Goal: Task Accomplishment & Management: Manage account settings

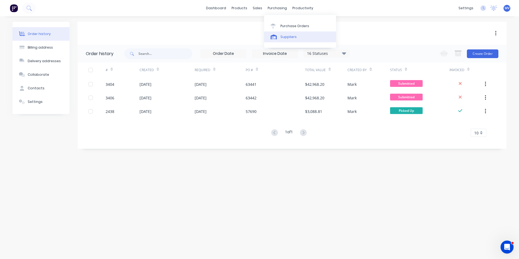
click at [286, 35] on div "Suppliers" at bounding box center [288, 36] width 16 height 5
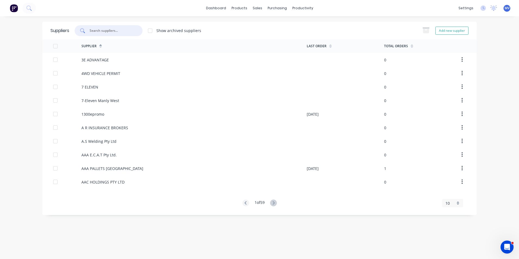
click at [97, 30] on input "text" at bounding box center [111, 30] width 45 height 5
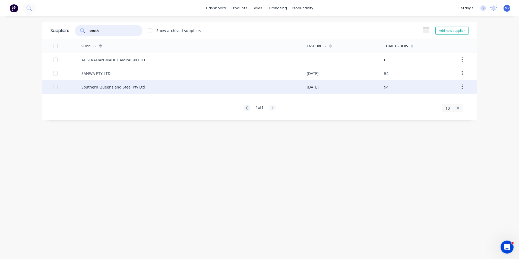
type input "south"
click at [102, 88] on div "Southern Queensland Steel Pty Ltd" at bounding box center [112, 87] width 63 height 6
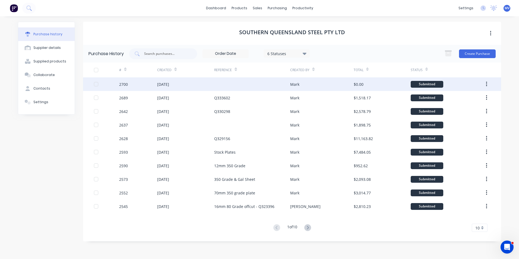
click at [165, 85] on div "[DATE]" at bounding box center [163, 84] width 12 height 6
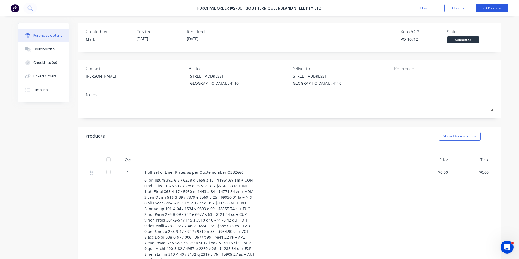
click at [491, 7] on button "Edit Purchase" at bounding box center [491, 8] width 33 height 9
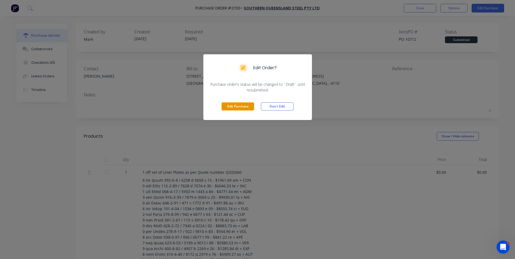
click at [232, 105] on button "Edit Purchase" at bounding box center [237, 106] width 33 height 8
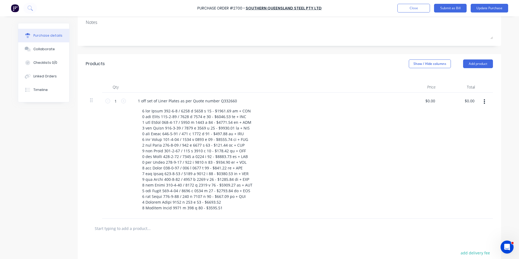
scroll to position [109, 0]
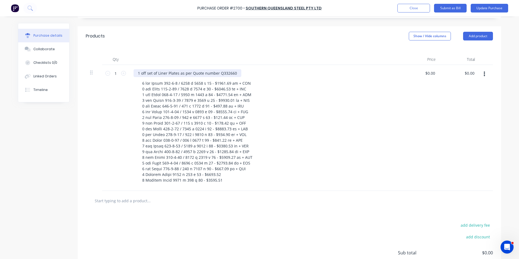
click at [224, 73] on div "1 off set of Liner Plates as per Quote number Q332660" at bounding box center [187, 73] width 108 height 8
click at [320, 106] on div at bounding box center [267, 131] width 258 height 105
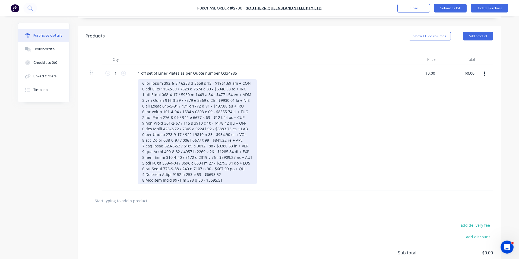
click at [206, 83] on div at bounding box center [197, 131] width 119 height 105
click at [208, 90] on div "1 off Liner 101-3-9 / 1560 x 2175 x 25 1 off Liner 101-3-10 / 1560 x 2334 x 25 …" at bounding box center [195, 131] width 114 height 105
click at [207, 95] on div "1 off Liner 101-3-9 / 1560 x 2175 x 25 1 off Liner 101-3-10 / 1560 x 2334 x 25 …" at bounding box center [195, 131] width 114 height 105
click at [208, 99] on div "1 off Liner 101-3-9 / 1560 x 2175 x 25 1 off Liner 101-3-10 / 1560 x 2334 x 25 …" at bounding box center [195, 131] width 114 height 105
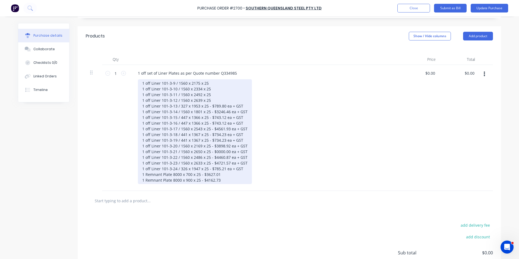
click at [206, 106] on div "1 off Liner 101-3-9 / 1560 x 2175 x 25 1 off Liner 101-3-10 / 1560 x 2334 x 25 …" at bounding box center [195, 131] width 114 height 105
click at [207, 112] on div "1 off Liner 101-3-9 / 1560 x 2175 x 25 1 off Liner 101-3-10 / 1560 x 2334 x 25 …" at bounding box center [195, 131] width 114 height 105
click at [205, 117] on div "1 off Liner 101-3-9 / 1560 x 2175 x 25 1 off Liner 101-3-10 / 1560 x 2334 x 25 …" at bounding box center [195, 131] width 114 height 105
click at [205, 123] on div "1 off Liner 101-3-9 / 1560 x 2175 x 25 1 off Liner 101-3-10 / 1560 x 2334 x 25 …" at bounding box center [195, 131] width 114 height 105
click at [207, 129] on div "1 off Liner 101-3-9 / 1560 x 2175 x 25 1 off Liner 101-3-10 / 1560 x 2334 x 25 …" at bounding box center [195, 131] width 114 height 105
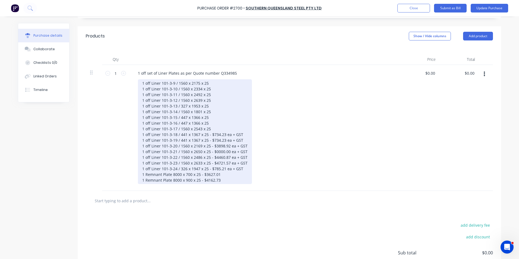
click at [205, 135] on div "1 off Liner 101-3-9 / 1560 x 2175 x 25 1 off Liner 101-3-10 / 1560 x 2334 x 25 …" at bounding box center [195, 131] width 114 height 105
click at [206, 139] on div "1 off Liner 101-3-9 / 1560 x 2175 x 25 1 off Liner 101-3-10 / 1560 x 2334 x 25 …" at bounding box center [195, 131] width 114 height 105
click at [207, 145] on div "1 off Liner 101-3-9 / 1560 x 2175 x 25 1 off Liner 101-3-10 / 1560 x 2334 x 25 …" at bounding box center [195, 131] width 114 height 105
click at [208, 150] on div "1 off Liner 101-3-9 / 1560 x 2175 x 25 1 off Liner 101-3-10 / 1560 x 2334 x 25 …" at bounding box center [195, 131] width 114 height 105
click at [207, 158] on div "1 off Liner 101-3-9 / 1560 x 2175 x 25 1 off Liner 101-3-10 / 1560 x 2334 x 25 …" at bounding box center [195, 131] width 114 height 105
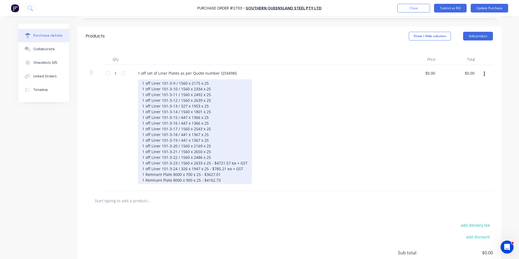
click at [207, 162] on div "1 off Liner 101-3-9 / 1560 x 2175 x 25 1 off Liner 101-3-10 / 1560 x 2334 x 25 …" at bounding box center [195, 131] width 114 height 105
click at [205, 169] on div "1 off Liner 101-3-9 / 1560 x 2175 x 25 1 off Liner 101-3-10 / 1560 x 2334 x 25 …" at bounding box center [193, 131] width 110 height 105
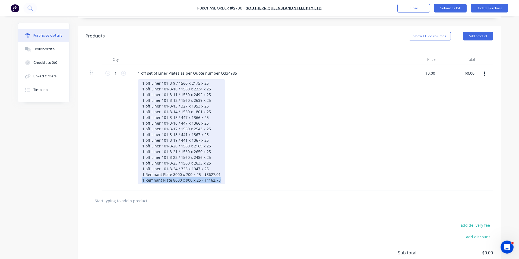
drag, startPoint x: 139, startPoint y: 179, endPoint x: 222, endPoint y: 181, distance: 83.3
click at [222, 181] on div "1 off Liner 101-3-9 / 1560 x 2175 x 25 1 off Liner 101-3-10 / 1560 x 2334 x 25 …" at bounding box center [267, 131] width 258 height 105
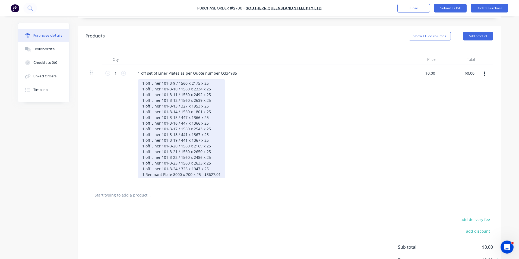
click at [198, 173] on div "1 off Liner 101-3-9 / 1560 x 2175 x 25 1 off Liner 101-3-10 / 1560 x 2334 x 25 …" at bounding box center [181, 128] width 87 height 99
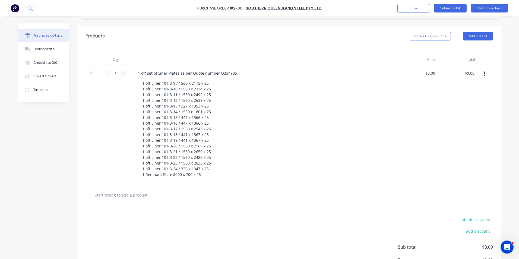
click at [261, 163] on div "1 off Liner 101-3-9 / 1560 x 2175 x 25 1 off Liner 101-3-10 / 1560 x 2334 x 25 …" at bounding box center [267, 128] width 258 height 99
click at [428, 73] on input "0.00" at bounding box center [430, 73] width 12 height 8
drag, startPoint x: 426, startPoint y: 72, endPoint x: 437, endPoint y: 74, distance: 11.2
click at [437, 74] on div "0.00 0.00" at bounding box center [419, 125] width 39 height 120
type input "$27,852.71"
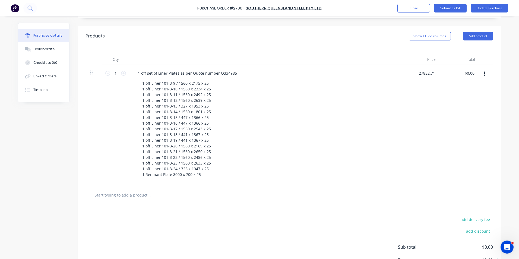
type input "$27,852.71"
click at [397, 134] on div "1 off set of Liner Plates as per Quote number Q334985 1 off Liner 101-3-9 / 156…" at bounding box center [264, 125] width 271 height 120
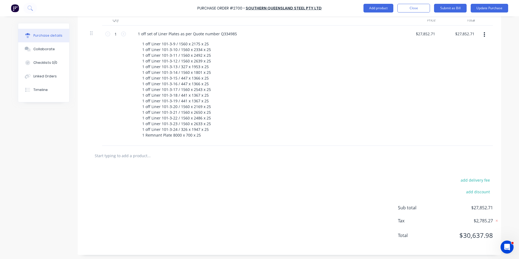
scroll to position [149, 0]
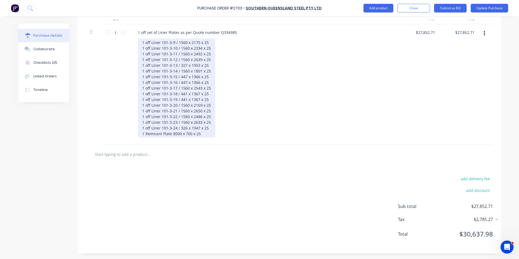
click at [208, 55] on div "1 off Liner 101-3-9 / 1560 x 2175 x 25 1 off Liner 101-3-10 / 1560 x 2334 x 25 …" at bounding box center [176, 88] width 77 height 99
click at [207, 61] on div "1 off Liner 101-3-9 / 1560 x 2175 x 25 1 off Liner 101-3-10 / 1560 x 2334 x 25 …" at bounding box center [176, 88] width 77 height 99
click at [205, 66] on div "1 off Liner 101-3-9 / 1560 x 2175 x 25 1 off Liner 101-3-10 / 1560 x 2334 x 25 …" at bounding box center [176, 88] width 77 height 99
click at [207, 71] on div "1 off Liner 101-3-9 / 1560 x 2175 x 25 1 off Liner 101-3-10 / 1560 x 2334 x 25 …" at bounding box center [176, 88] width 77 height 99
click at [207, 78] on div "1 off Liner 101-3-9 / 1560 x 2175 x 25 1 off Liner 101-3-10 / 1560 x 2334 x 25 …" at bounding box center [176, 88] width 77 height 99
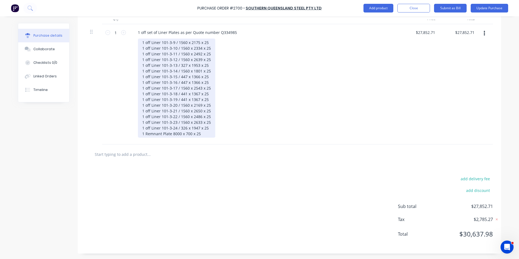
click at [206, 82] on div "1 off Liner 101-3-9 / 1560 x 2175 x 25 1 off Liner 101-3-10 / 1560 x 2334 x 25 …" at bounding box center [176, 88] width 77 height 99
click at [207, 89] on div "1 off Liner 101-3-9 / 1560 x 2175 x 25 1 off Liner 101-3-10 / 1560 x 2334 x 25 …" at bounding box center [176, 88] width 77 height 99
click at [207, 105] on div "1 off Liner 101-3-9 / 1560 x 2175 x 25 1 off Liner 101-3-10 / 1560 x 2334 x 25 …" at bounding box center [176, 88] width 77 height 99
click at [208, 112] on div "1 off Liner 101-3-9 / 1560 x 2175 x 25 1 off Liner 101-3-10 / 1560 x 2334 x 25 …" at bounding box center [176, 88] width 77 height 99
click at [194, 111] on div "1 off Liner 101-3-9 / 1560 x 2175 x 25 1 off Liner 101-3-10 / 1560 x 2334 x 25 …" at bounding box center [176, 88] width 77 height 99
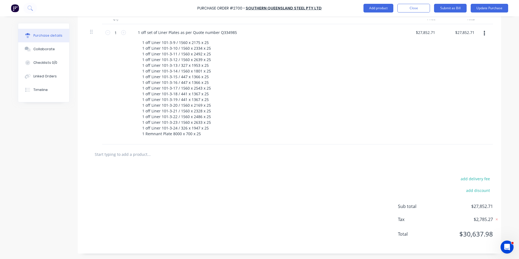
click at [226, 107] on div "1 off Liner 101-3-9 / 1560 x 2175 x 25 1 off Liner 101-3-10 / 1560 x 2334 x 25 …" at bounding box center [267, 88] width 258 height 99
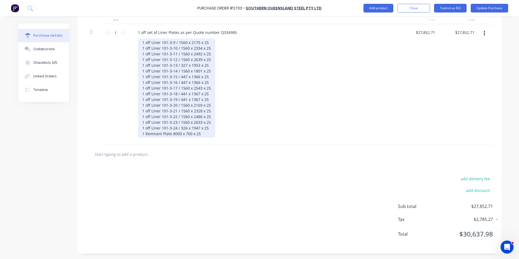
click at [208, 116] on div "1 off Liner 101-3-9 / 1560 x 2175 x 25 1 off Liner 101-3-10 / 1560 x 2334 x 25 …" at bounding box center [176, 88] width 77 height 99
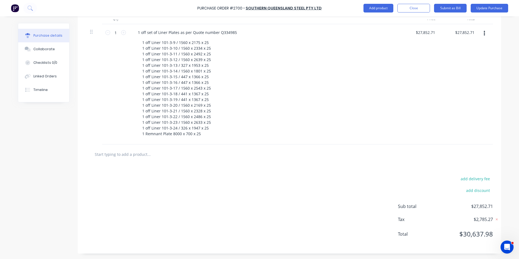
click at [258, 126] on div "1 off Liner 101-3-9 / 1560 x 2175 x 25 1 off Liner 101-3-10 / 1560 x 2334 x 25 …" at bounding box center [267, 88] width 258 height 99
click at [340, 117] on div "1 off Liner 101-3-9 / 1560 x 2175 x 25 1 off Liner 101-3-10 / 1560 x 2334 x 25 …" at bounding box center [267, 88] width 258 height 99
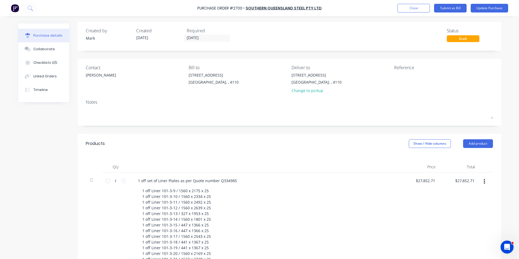
scroll to position [0, 0]
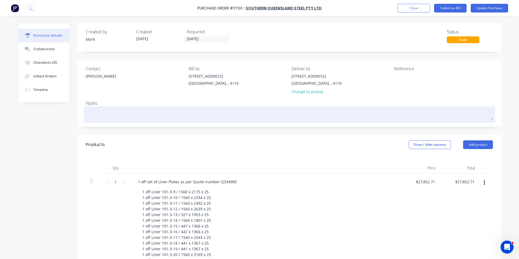
click at [93, 114] on textarea at bounding box center [289, 114] width 407 height 12
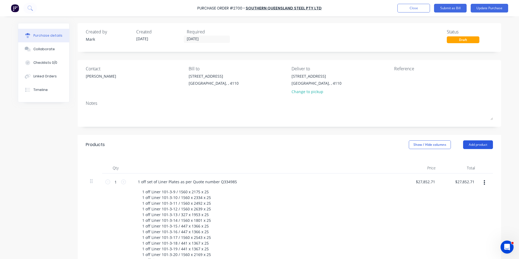
click at [473, 143] on button "Add product" at bounding box center [478, 144] width 30 height 9
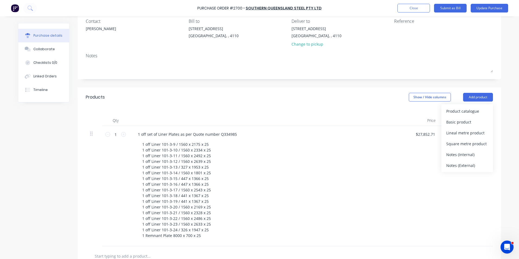
scroll to position [54, 0]
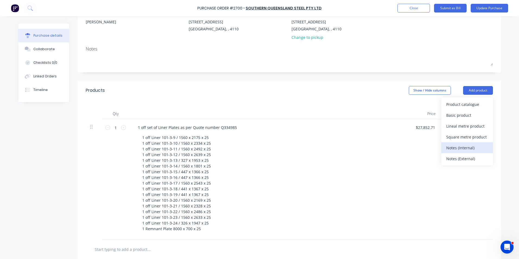
click at [458, 148] on div "Notes (Internal)" at bounding box center [467, 148] width 42 height 8
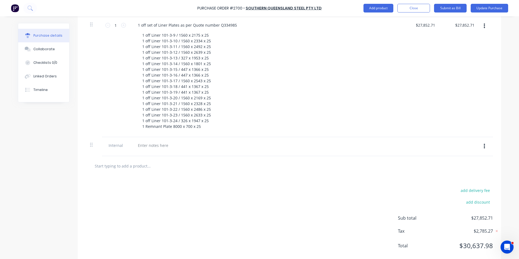
scroll to position [168, 0]
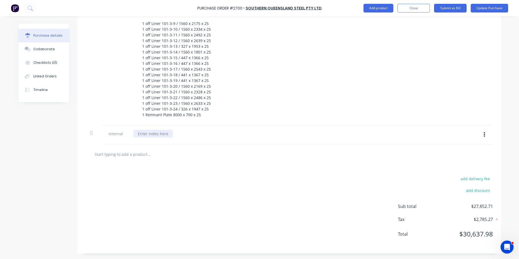
click at [146, 135] on div at bounding box center [152, 134] width 39 height 8
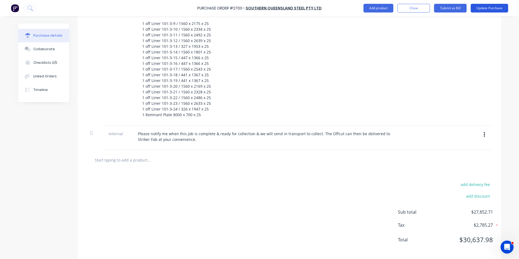
click at [491, 7] on button "Update Purchase" at bounding box center [488, 8] width 37 height 9
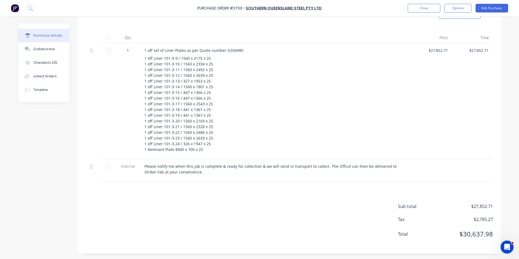
scroll to position [0, 0]
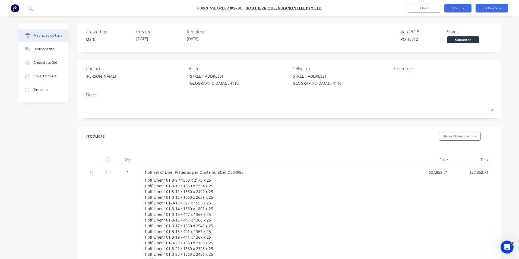
click at [458, 7] on button "Options" at bounding box center [457, 8] width 27 height 9
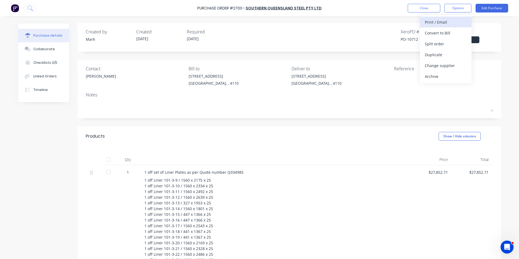
click at [432, 21] on div "Print / Email" at bounding box center [446, 22] width 42 height 8
click at [434, 33] on div "With pricing" at bounding box center [446, 33] width 42 height 8
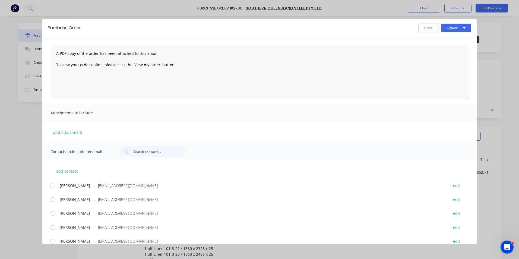
scroll to position [27, 0]
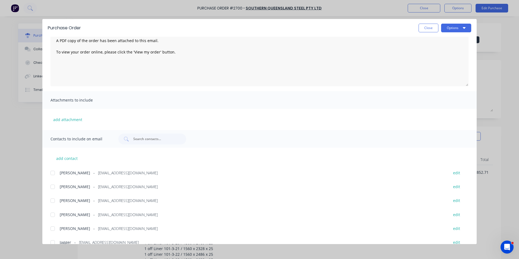
click at [51, 173] on div at bounding box center [52, 172] width 11 height 11
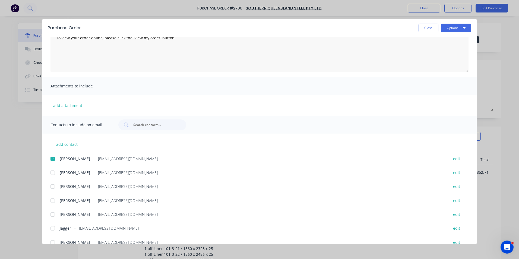
scroll to position [54, 0]
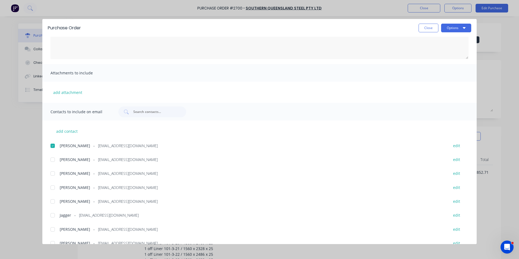
click at [54, 202] on div at bounding box center [52, 201] width 11 height 11
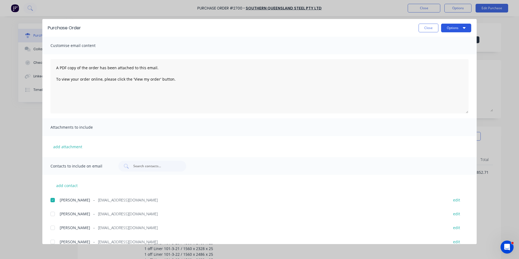
click at [453, 27] on button "Options" at bounding box center [456, 28] width 30 height 9
click at [432, 42] on div "Preview" at bounding box center [445, 42] width 42 height 8
click at [427, 28] on button "Close" at bounding box center [428, 28] width 20 height 9
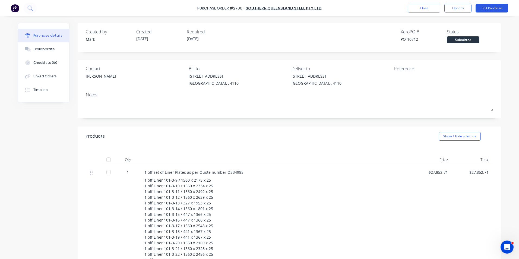
click at [487, 6] on button "Edit Purchase" at bounding box center [491, 8] width 33 height 9
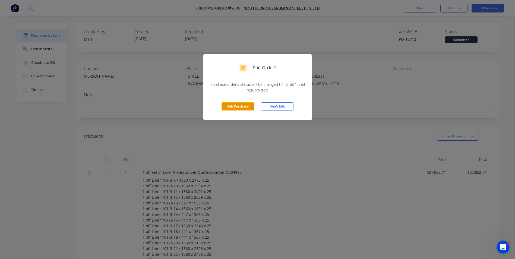
click at [240, 106] on button "Edit Purchase" at bounding box center [237, 106] width 33 height 8
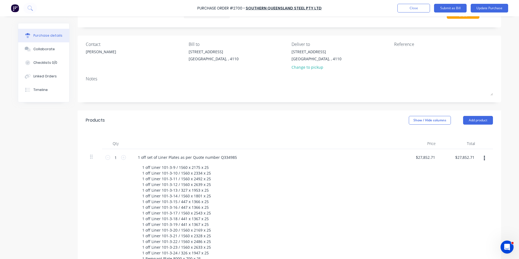
scroll to position [109, 0]
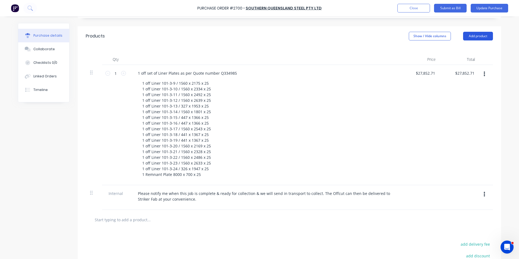
click at [474, 34] on button "Add product" at bounding box center [478, 36] width 30 height 9
click at [456, 104] on div "Notes (External)" at bounding box center [467, 104] width 42 height 8
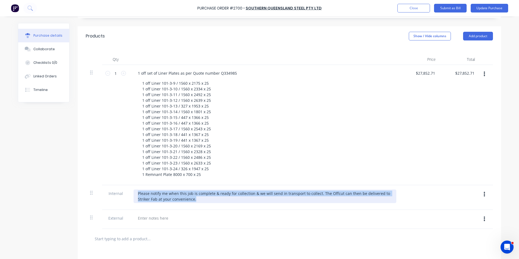
drag, startPoint x: 135, startPoint y: 193, endPoint x: 383, endPoint y: 196, distance: 248.6
click at [383, 196] on div "Please notify me when this job is complete & ready for collection & we will sen…" at bounding box center [264, 196] width 263 height 14
copy div "Please notify me when this job is complete & ready for collection & we will sen…"
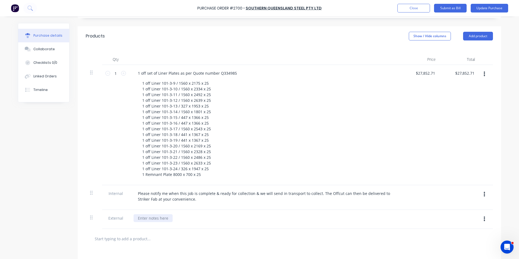
click at [141, 218] on div at bounding box center [152, 218] width 39 height 8
paste div
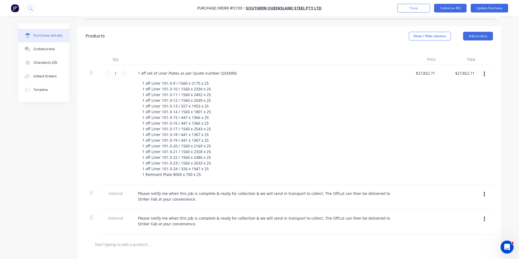
click at [484, 192] on icon "button" at bounding box center [484, 194] width 1 height 6
click at [456, 218] on button "Delete" at bounding box center [467, 219] width 46 height 11
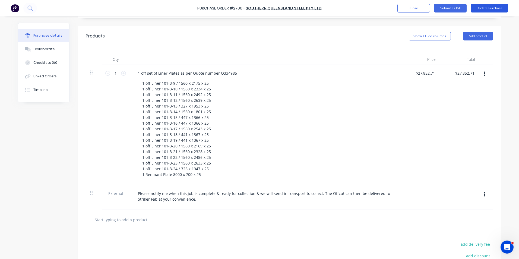
click at [489, 7] on button "Update Purchase" at bounding box center [488, 8] width 37 height 9
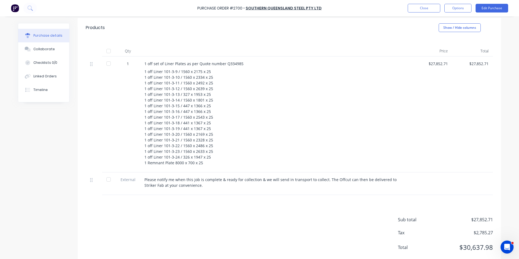
scroll to position [0, 0]
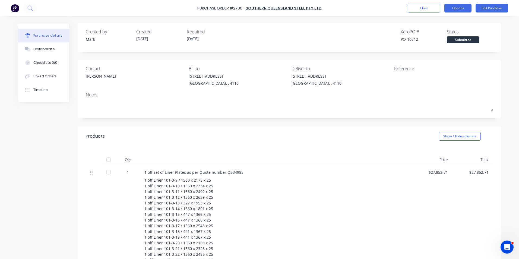
click at [459, 4] on button "Options" at bounding box center [457, 8] width 27 height 9
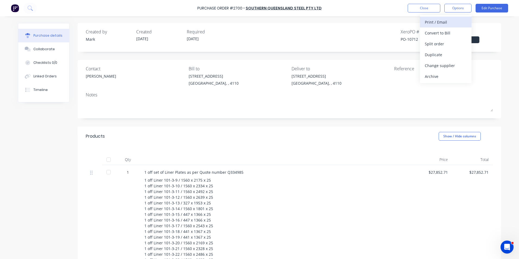
click at [435, 23] on div "Print / Email" at bounding box center [446, 22] width 42 height 8
click at [433, 31] on div "With pricing" at bounding box center [446, 33] width 42 height 8
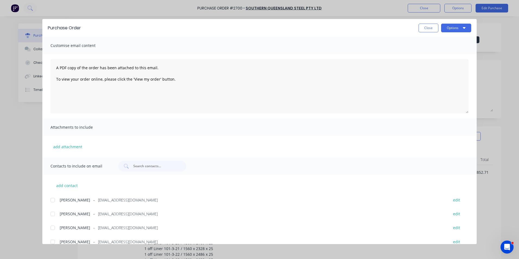
click at [52, 201] on div at bounding box center [52, 200] width 11 height 11
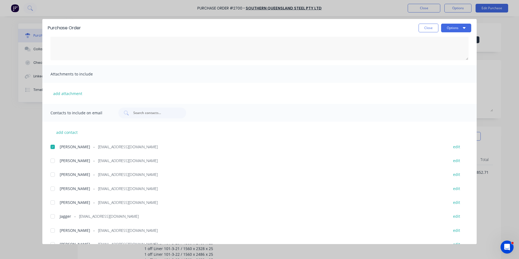
scroll to position [54, 0]
click at [52, 202] on div at bounding box center [52, 201] width 11 height 11
click at [454, 26] on button "Options" at bounding box center [456, 28] width 30 height 9
click at [434, 40] on div "Preview" at bounding box center [445, 42] width 42 height 8
click at [450, 28] on button "Options" at bounding box center [456, 28] width 30 height 9
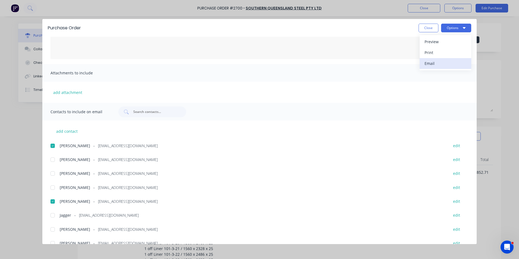
click at [442, 62] on div "Email" at bounding box center [445, 63] width 42 height 8
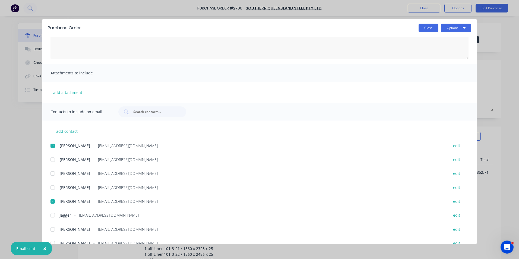
click at [427, 27] on button "Close" at bounding box center [428, 28] width 20 height 9
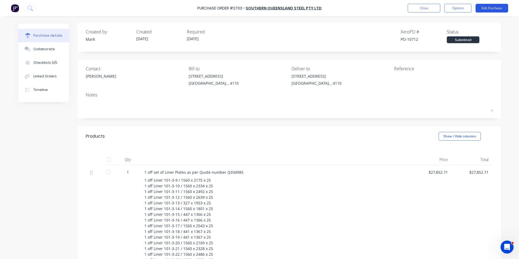
click at [492, 8] on button "Edit Purchase" at bounding box center [491, 8] width 33 height 9
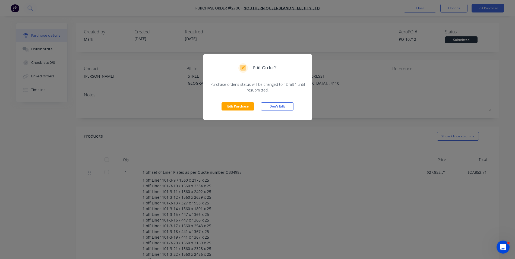
click at [349, 144] on div "Edit Order? Purchase order's status will be changed to `Draft` until resubmitte…" at bounding box center [257, 129] width 515 height 259
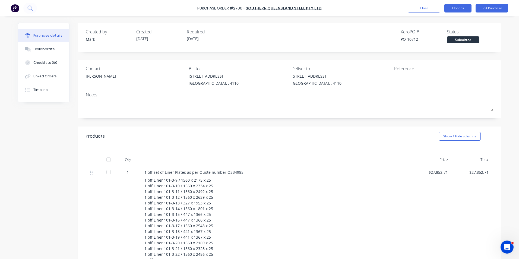
click at [457, 7] on button "Options" at bounding box center [457, 8] width 27 height 9
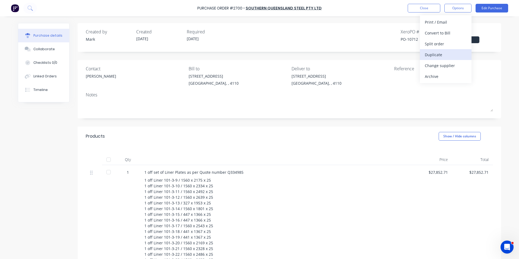
click at [438, 53] on div "Duplicate" at bounding box center [446, 55] width 42 height 8
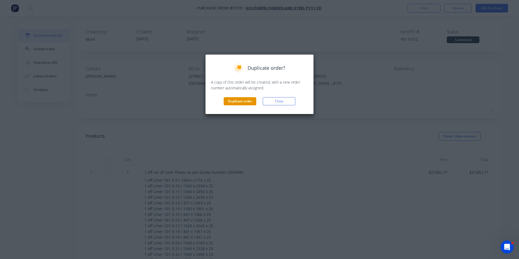
click at [239, 101] on button "Duplicate order" at bounding box center [240, 101] width 33 height 8
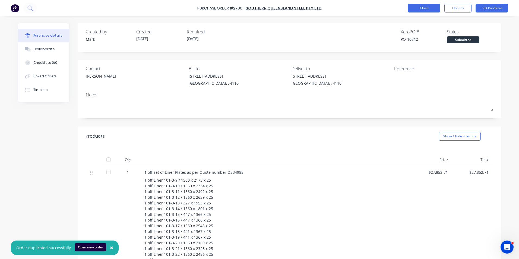
click at [415, 9] on button "Close" at bounding box center [424, 8] width 33 height 9
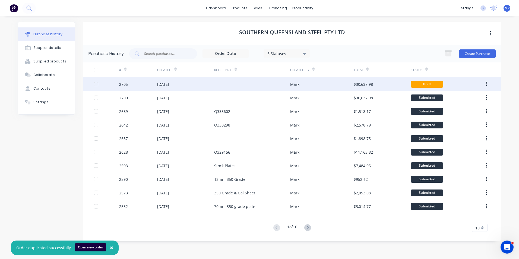
click at [168, 84] on div "[DATE]" at bounding box center [163, 84] width 12 height 6
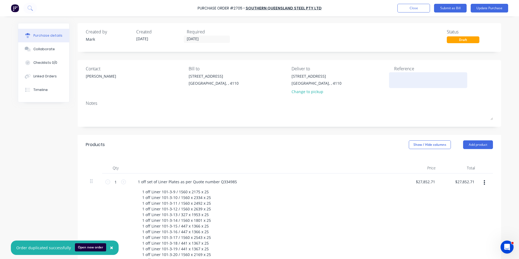
click at [398, 77] on textarea at bounding box center [428, 79] width 68 height 12
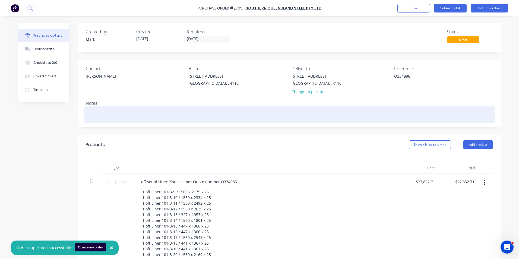
type textarea "Q334986"
type textarea "x"
type textarea "Q334986"
click at [404, 108] on textarea at bounding box center [289, 114] width 407 height 12
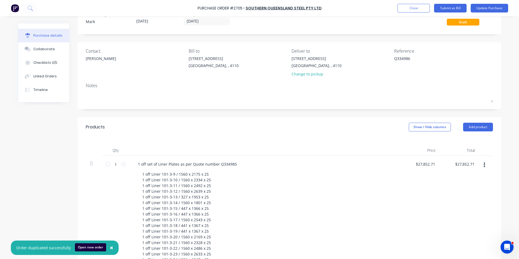
scroll to position [27, 0]
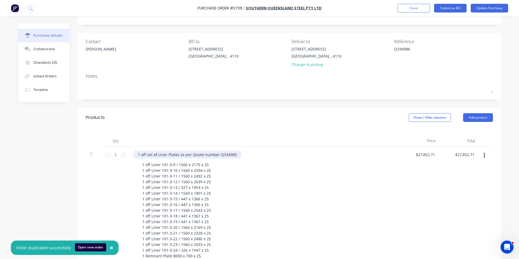
type textarea "x"
click at [220, 154] on div "1 off set of Liner Plates as per Quote number Q334985" at bounding box center [187, 155] width 108 height 8
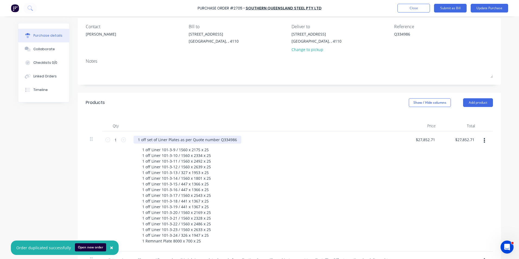
scroll to position [81, 0]
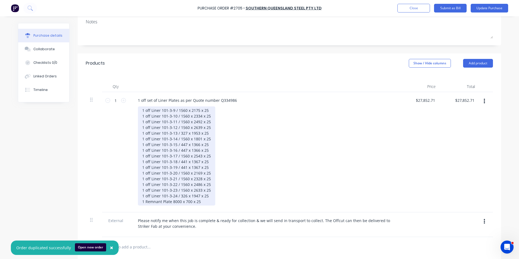
type textarea "x"
click at [185, 202] on div "1 off Liner 101-3-9 / 1560 x 2175 x 25 1 off Liner 101-3-10 / 1560 x 2334 x 25 …" at bounding box center [176, 155] width 77 height 99
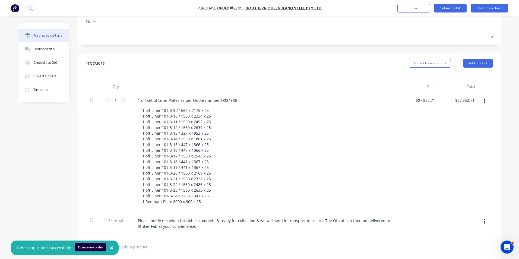
click at [293, 142] on div "1 off Liner 101-3-9 / 1560 x 2175 x 25 1 off Liner 101-3-10 / 1560 x 2334 x 25 …" at bounding box center [267, 155] width 258 height 99
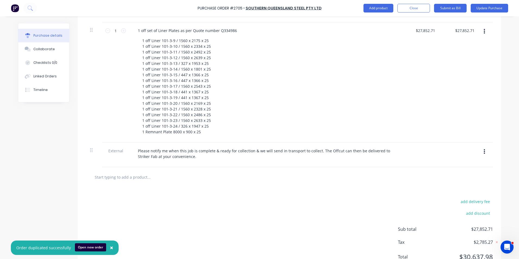
scroll to position [174, 0]
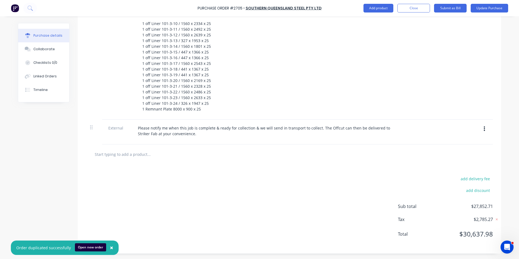
click at [402, 91] on div "$27,852.71 $27,852.71" at bounding box center [419, 59] width 39 height 120
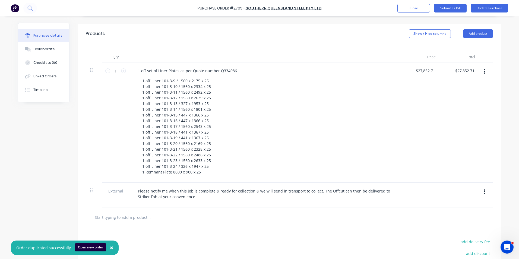
scroll to position [11, 0]
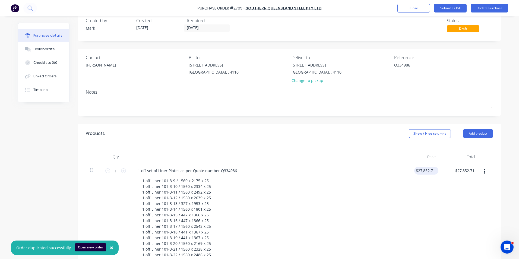
type textarea "x"
click at [421, 170] on input "27852.71" at bounding box center [425, 171] width 22 height 8
type input "27853.25"
type textarea "x"
type input "$27,853.25"
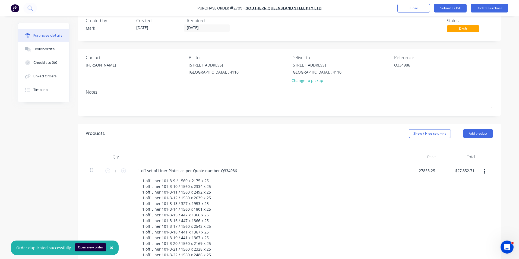
type input "$27,853.25"
click at [443, 196] on div "$27,853.25 $27,853.25" at bounding box center [459, 222] width 39 height 120
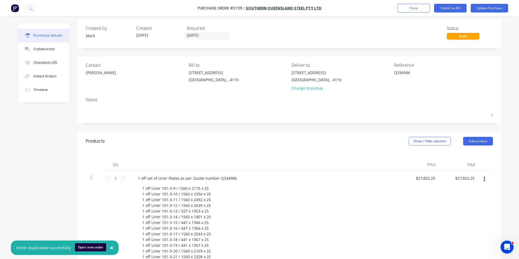
scroll to position [0, 0]
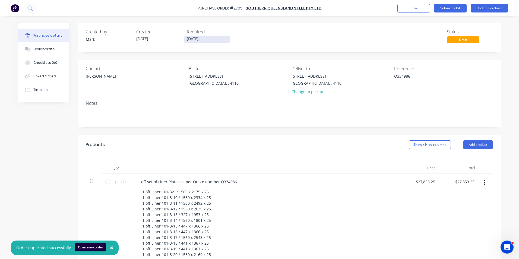
click at [210, 39] on input "[DATE]" at bounding box center [207, 39] width 46 height 7
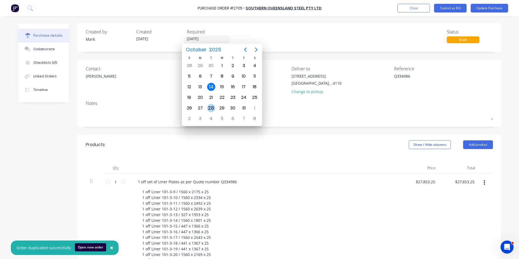
click at [211, 106] on div "28" at bounding box center [211, 108] width 8 height 8
type textarea "x"
type input "[DATE]"
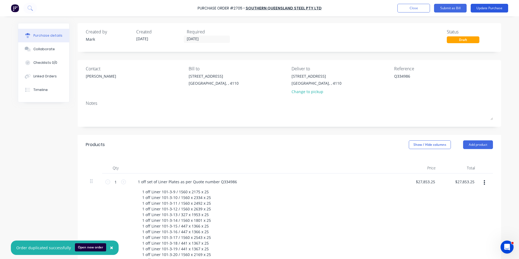
click at [487, 7] on button "Update Purchase" at bounding box center [488, 8] width 37 height 9
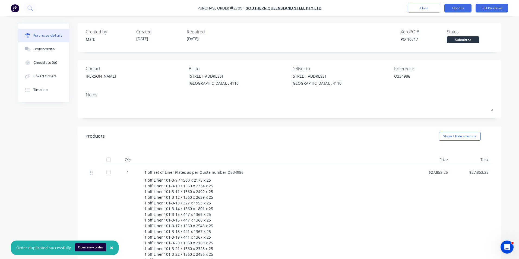
click at [456, 6] on button "Options" at bounding box center [457, 8] width 27 height 9
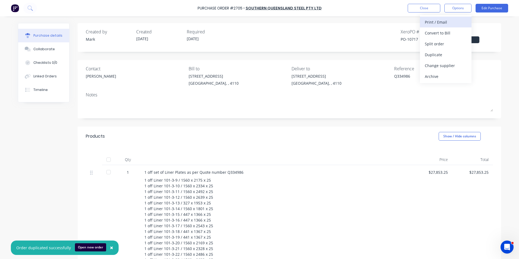
click at [438, 21] on div "Print / Email" at bounding box center [446, 22] width 42 height 8
click at [436, 31] on div "With pricing" at bounding box center [446, 33] width 42 height 8
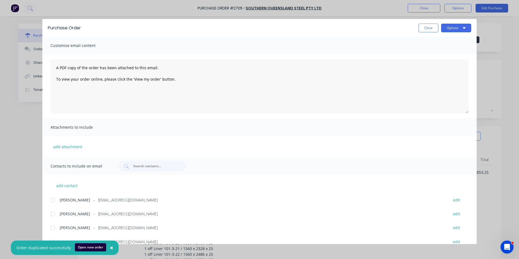
click at [52, 201] on div at bounding box center [52, 200] width 11 height 11
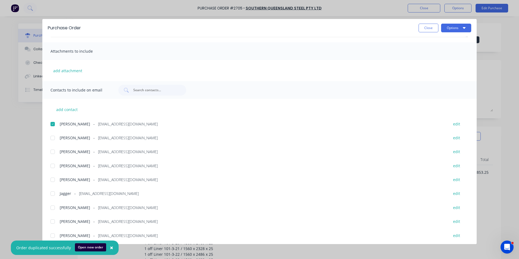
scroll to position [81, 0]
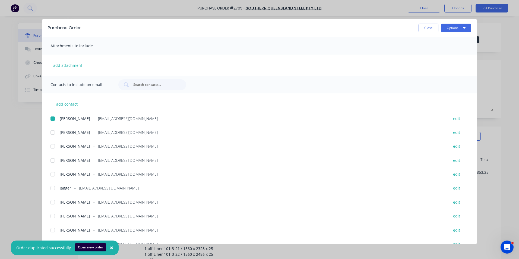
drag, startPoint x: 52, startPoint y: 175, endPoint x: 104, endPoint y: 183, distance: 53.6
click at [52, 175] on div at bounding box center [52, 174] width 11 height 11
click at [452, 25] on button "Options" at bounding box center [456, 28] width 30 height 9
click at [431, 42] on div "Preview" at bounding box center [445, 42] width 42 height 8
click at [460, 27] on button "Options" at bounding box center [456, 28] width 30 height 9
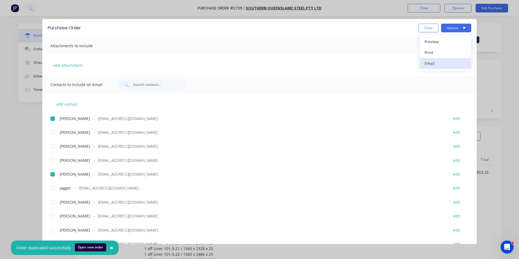
click at [438, 62] on div "Email" at bounding box center [445, 63] width 42 height 8
click at [425, 27] on button "Close" at bounding box center [428, 28] width 20 height 9
type textarea "x"
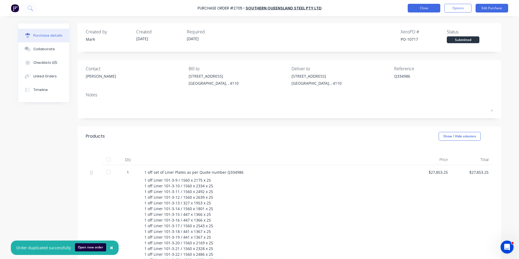
click at [422, 8] on button "Close" at bounding box center [424, 8] width 33 height 9
